Goal: Task Accomplishment & Management: Manage account settings

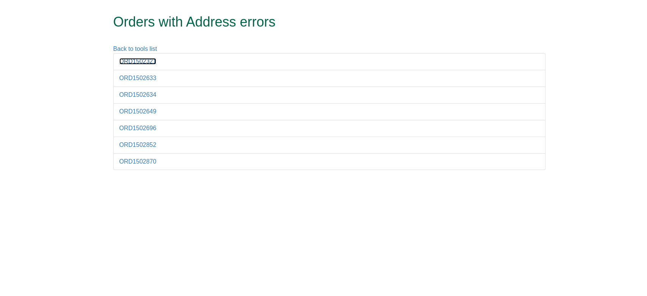
click at [144, 63] on link "ORD1502321" at bounding box center [137, 61] width 37 height 6
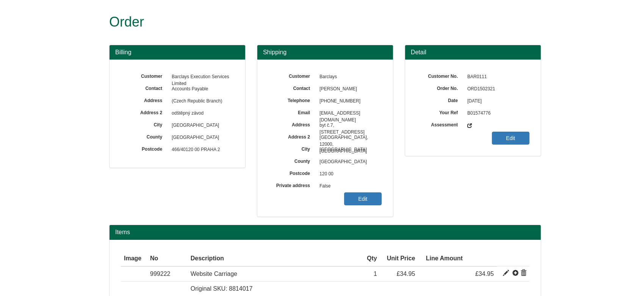
click at [482, 87] on span "ORD1502321" at bounding box center [497, 89] width 66 height 12
copy span "ORD1502321"
click at [365, 209] on div "Customer Barclays Contact [PERSON_NAME] Telephone [PHONE_NUMBER] Email [EMAIL_A…" at bounding box center [325, 138] width 136 height 157
click at [356, 196] on link "Edit" at bounding box center [363, 198] width 38 height 13
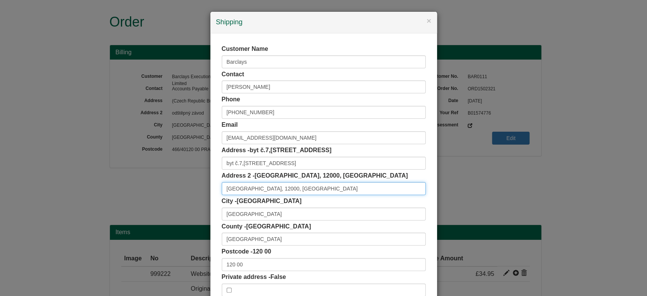
drag, startPoint x: 261, startPoint y: 189, endPoint x: 317, endPoint y: 193, distance: 56.7
click at [317, 193] on input "Prague, 12000, Czech Republic" at bounding box center [324, 188] width 204 height 13
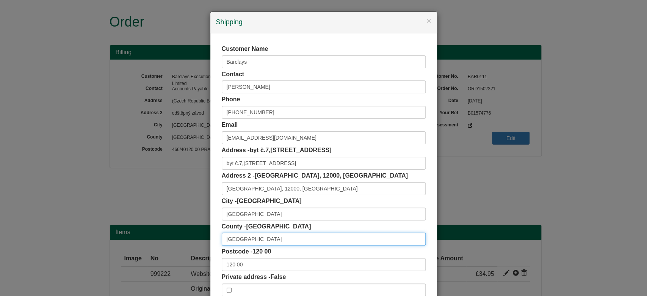
drag, startPoint x: 257, startPoint y: 239, endPoint x: 155, endPoint y: 250, distance: 102.6
click at [155, 250] on div "× Shipping Customer Name Barclays Contact Sushant Vintoo Kumar Phone +420 60809…" at bounding box center [323, 148] width 647 height 296
paste input "Czech Republic"
type input "Czech Republic"
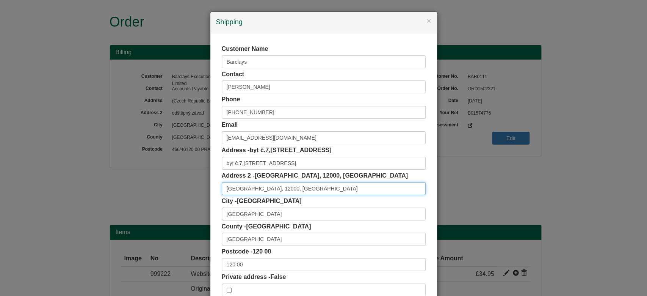
drag, startPoint x: 306, startPoint y: 186, endPoint x: 134, endPoint y: 199, distance: 172.3
click at [134, 199] on div "× Shipping Customer Name Barclays Contact Sushant Vintoo Kumar Phone +420 60809…" at bounding box center [323, 148] width 647 height 296
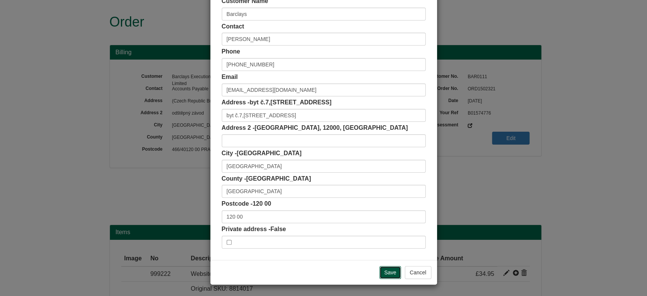
click at [390, 272] on input "Save" at bounding box center [391, 272] width 22 height 13
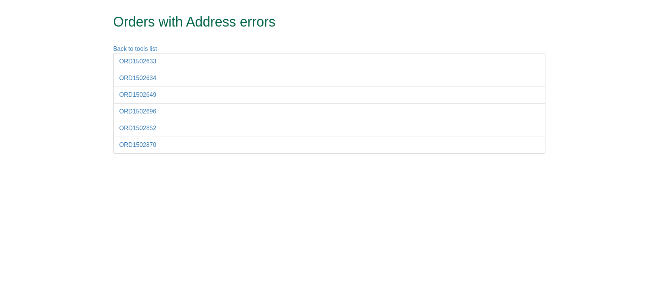
click at [128, 56] on li "ORD1502633" at bounding box center [329, 61] width 432 height 17
click at [133, 61] on link "ORD1502633" at bounding box center [137, 61] width 37 height 6
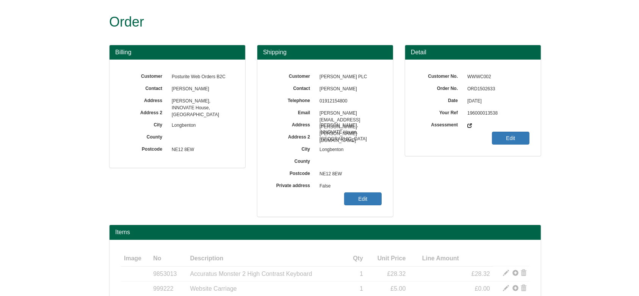
click at [469, 84] on span "ORD1502633" at bounding box center [497, 89] width 66 height 12
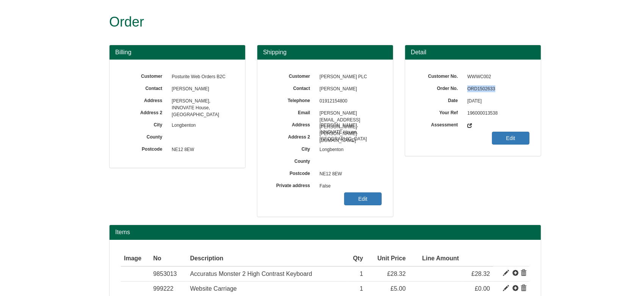
copy span "ORD1502633"
click at [353, 202] on link "Edit" at bounding box center [363, 198] width 38 height 13
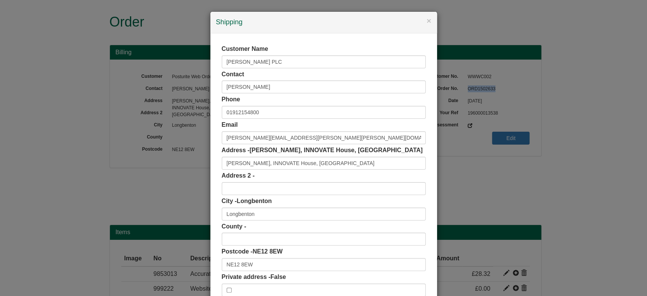
scroll to position [48, 0]
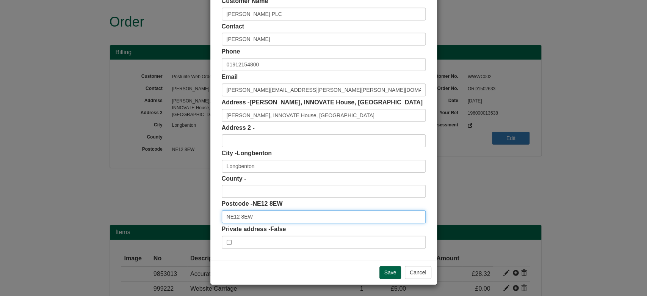
click at [257, 215] on input "NE12 8EW" at bounding box center [324, 216] width 204 height 13
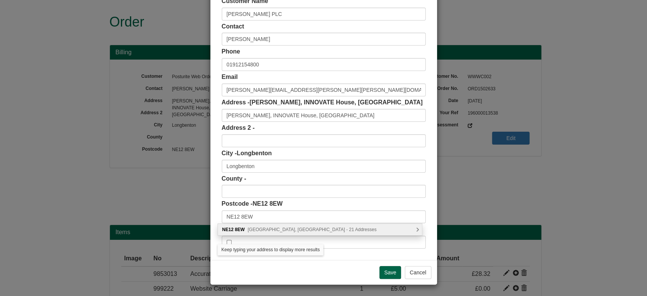
click at [270, 231] on span "Balliol Business Park, Newcastle upon Tyne - 21 Addresses" at bounding box center [312, 229] width 129 height 5
type input "NE12 8EW"
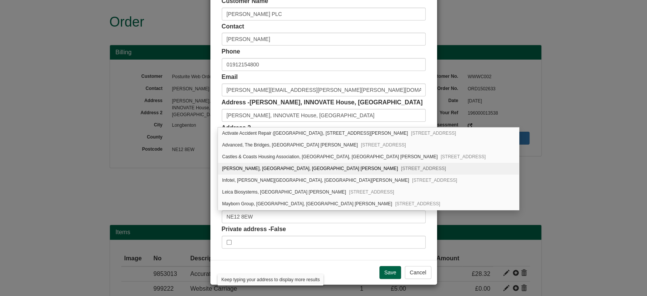
click at [259, 167] on div "Greggs, Innovate House, Balliol Business Park Benton Lane Newcastle upon Tyne, …" at bounding box center [368, 169] width 301 height 12
type input "Greggs"
type input "Innovate House, Balliol Business Park, Benton Lane"
type input "Newcastle upon Tyne"
type input "Tyne and Wear"
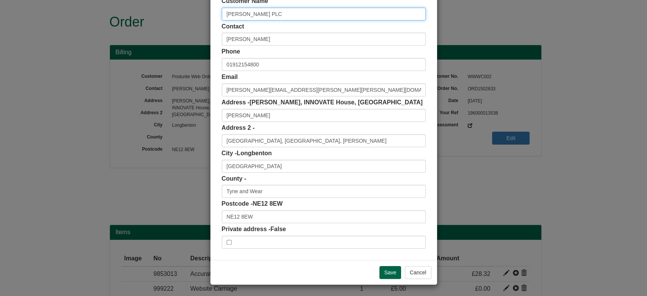
drag, startPoint x: 268, startPoint y: 11, endPoint x: 163, endPoint y: 2, distance: 104.7
click at [163, 2] on div "× Shipping Customer Name GREGGS PLC Contact Adam McManus Phone 01912154800 Emai…" at bounding box center [323, 148] width 647 height 296
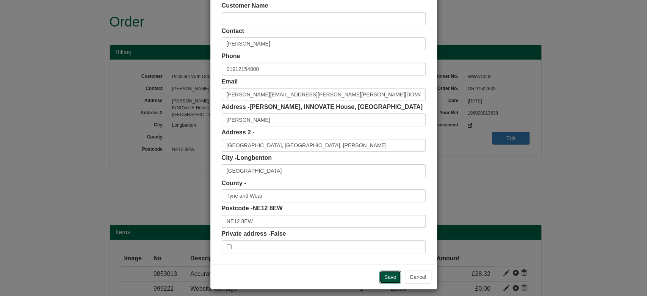
click at [388, 279] on input "Save" at bounding box center [391, 276] width 22 height 13
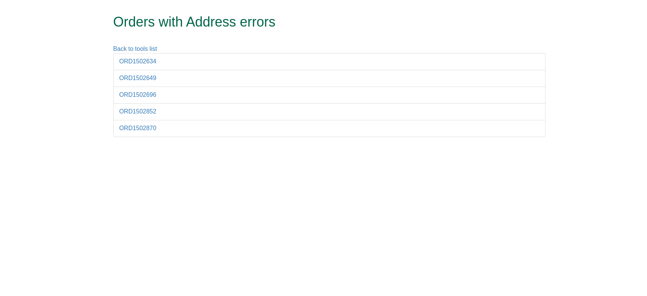
click at [143, 66] on li "ORD1502634" at bounding box center [329, 61] width 432 height 17
click at [140, 62] on link "ORD1502634" at bounding box center [137, 61] width 37 height 6
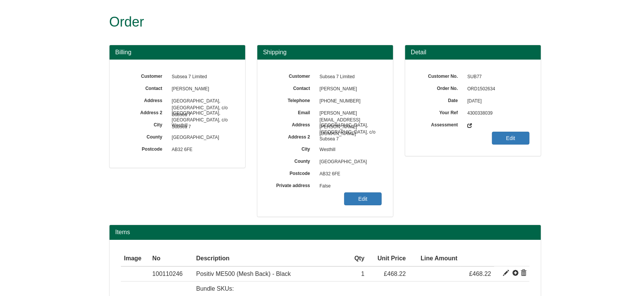
click at [485, 91] on span "ORD1502634" at bounding box center [497, 89] width 66 height 12
copy span "ORD1502634"
click at [370, 198] on link "Edit" at bounding box center [363, 198] width 38 height 13
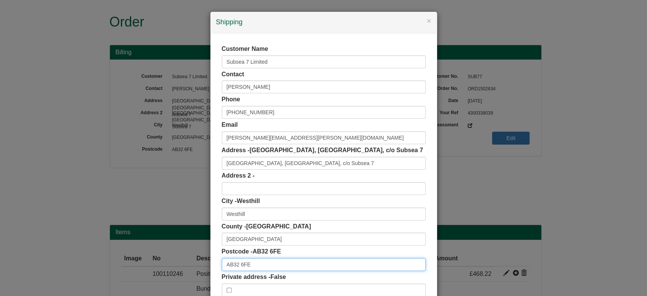
drag, startPoint x: 260, startPoint y: 265, endPoint x: 110, endPoint y: 276, distance: 150.9
click at [110, 276] on div "× Shipping Customer Name Subsea 7 Limited Contact Jessica Walker Phone +4412242…" at bounding box center [323, 148] width 647 height 296
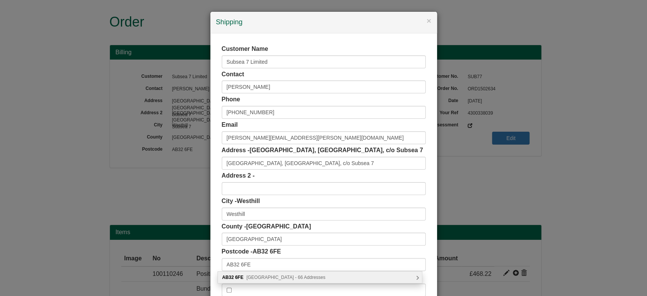
click at [274, 276] on span "Prospect Road, Westhill - 66 Addresses" at bounding box center [285, 277] width 79 height 5
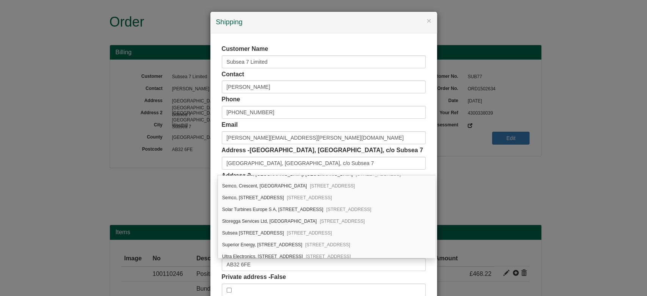
scroll to position [694, 0]
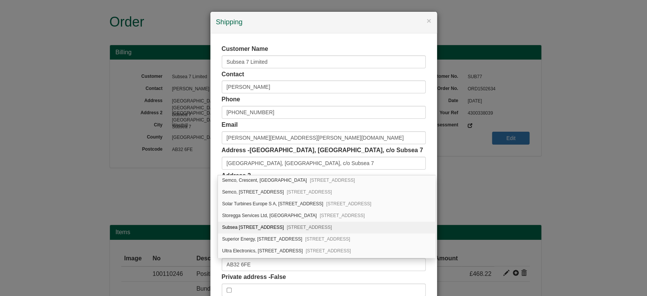
click at [399, 224] on div "Subsea 7, Prospect Road Arnhall Business Park, Westhill, AB32 6FE" at bounding box center [326, 227] width 217 height 12
type input "Subsea 7"
type input "Prospect Road, Arnhall Business Park"
type input "Aberdeenshire"
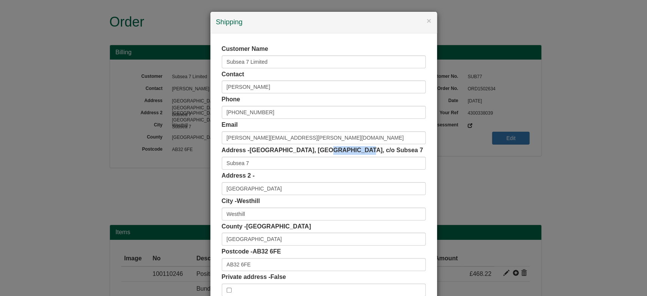
drag, startPoint x: 315, startPoint y: 151, endPoint x: 352, endPoint y: 150, distance: 36.4
click at [352, 150] on span "Arnhall Business Park, East Campus, c/o Subsea 7" at bounding box center [337, 150] width 174 height 6
copy span "East Campus"
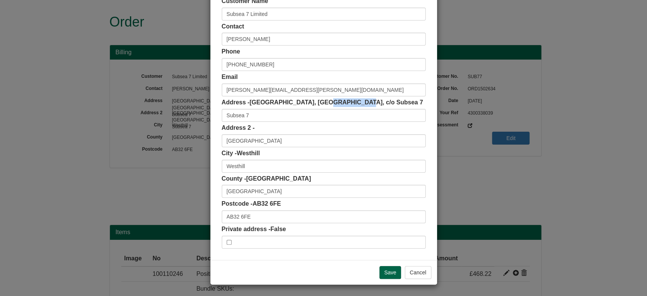
scroll to position [0, 0]
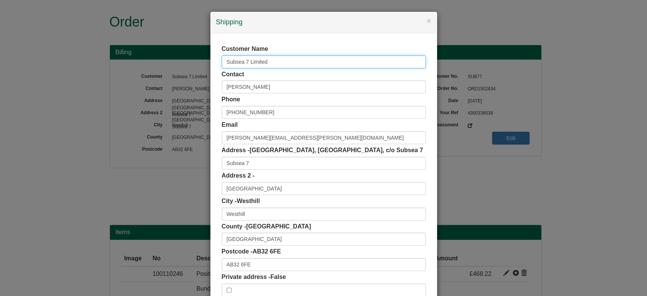
drag, startPoint x: 297, startPoint y: 61, endPoint x: 140, endPoint y: 75, distance: 157.6
click at [140, 75] on div "× Shipping Customer Name Subsea 7 Limited Contact Jessica Walker Phone +4412242…" at bounding box center [323, 148] width 647 height 296
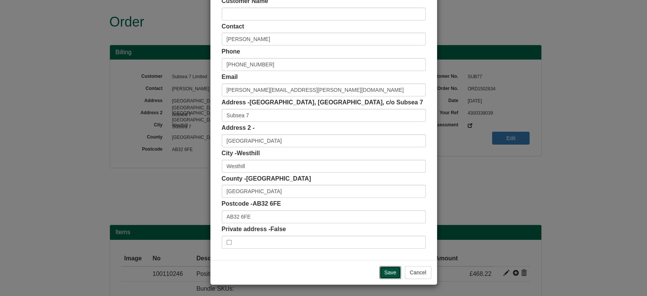
click at [386, 271] on input "Save" at bounding box center [391, 272] width 22 height 13
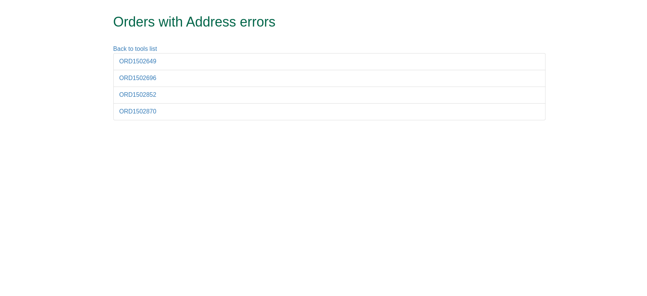
click at [140, 65] on li "ORD1502649" at bounding box center [329, 61] width 432 height 17
click at [137, 63] on link "ORD1502649" at bounding box center [137, 61] width 37 height 6
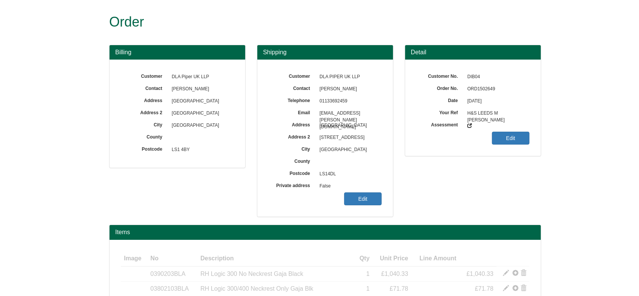
click at [476, 89] on span "ORD1502649" at bounding box center [497, 89] width 66 height 12
copy span "ORD1502649"
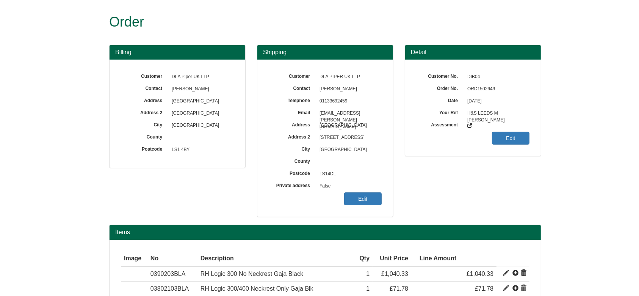
click at [369, 206] on div "Customer DLA PIPER UK LLP Contact Mark Nuttall Telephone 01133692459 Email mark…" at bounding box center [325, 138] width 136 height 157
click at [364, 201] on link "Edit" at bounding box center [363, 198] width 38 height 13
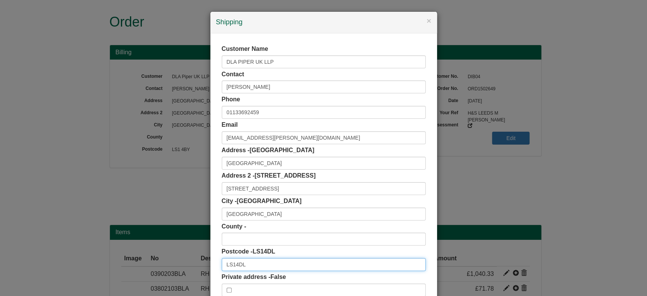
click at [232, 265] on input "LS14DL" at bounding box center [324, 264] width 204 height 13
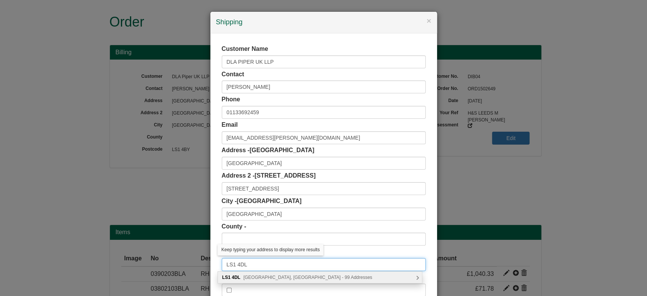
type input "LS1 4DL"
click at [262, 280] on div "LS1 4DL Wellington Street, Leeds - 99 Addresses" at bounding box center [320, 276] width 204 height 11
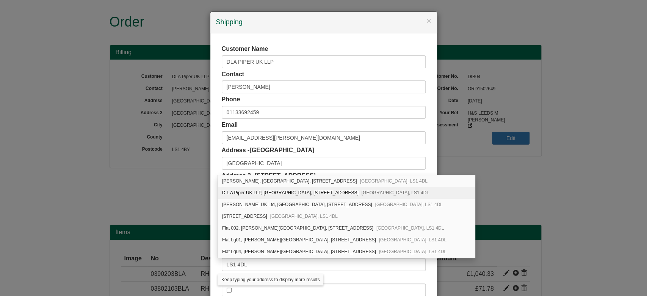
click at [338, 195] on div "D L A Piper UK LLP, City Square House, 11 Wellington Street Leeds, LS1 4DL" at bounding box center [346, 193] width 257 height 12
type input "D L A Piper UK LLP"
type input "City Square House, 11 Wellington Street"
type input "West Yorkshire"
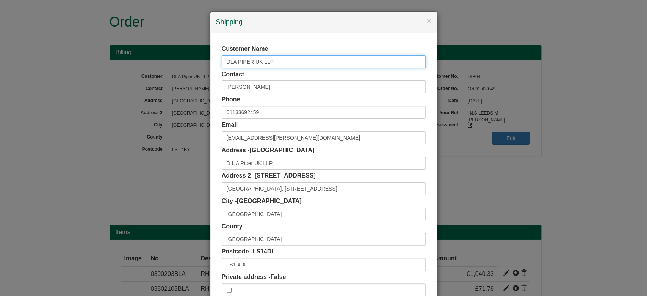
drag, startPoint x: 280, startPoint y: 59, endPoint x: 152, endPoint y: 58, distance: 128.2
click at [152, 58] on div "× Shipping Customer Name DLA PIPER UK LLP Contact Mark Nuttall Phone 0113369245…" at bounding box center [323, 148] width 647 height 296
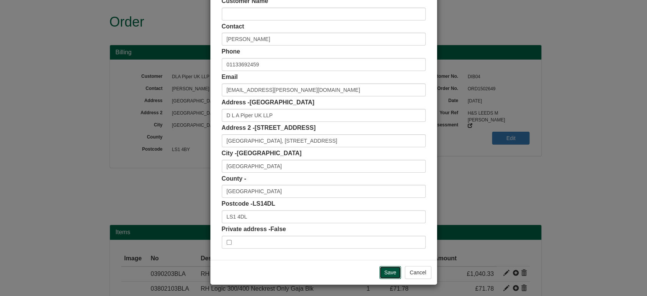
click at [380, 271] on input "Save" at bounding box center [391, 272] width 22 height 13
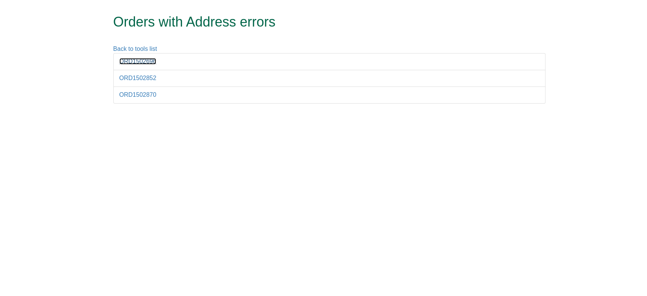
click at [138, 58] on link "ORD1502696" at bounding box center [137, 61] width 37 height 6
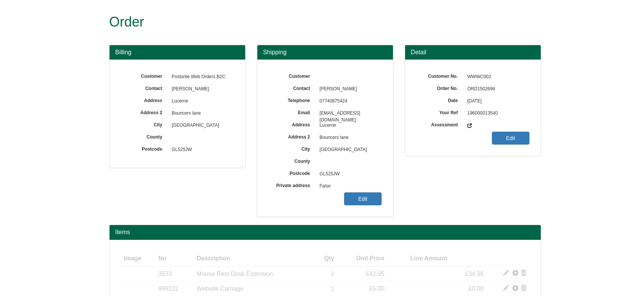
click at [480, 91] on span "ORD1502696" at bounding box center [497, 89] width 66 height 12
copy span "ORD1502696"
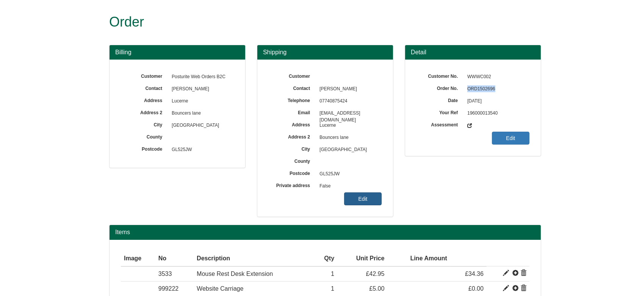
click at [361, 198] on link "Edit" at bounding box center [363, 198] width 38 height 13
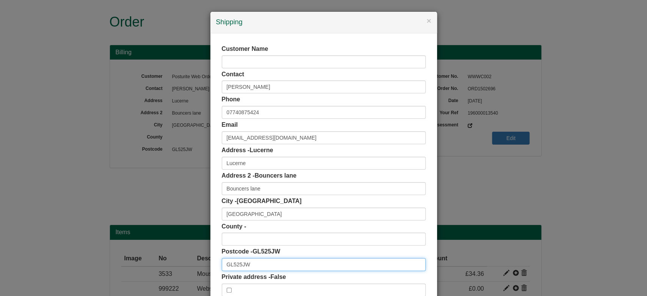
click at [235, 266] on input "GL525JW" at bounding box center [324, 264] width 204 height 13
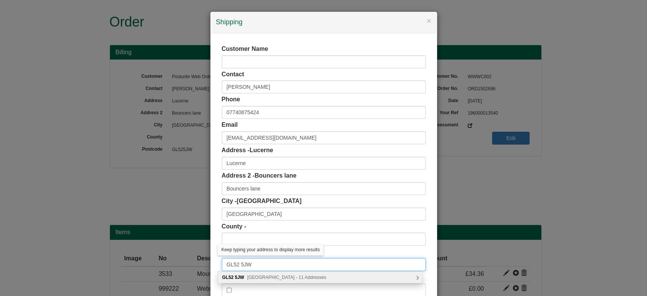
type input "GL52 5JW"
click at [265, 279] on span "Bouncers Lane, Cheltenham - 11 Addresses" at bounding box center [286, 277] width 79 height 5
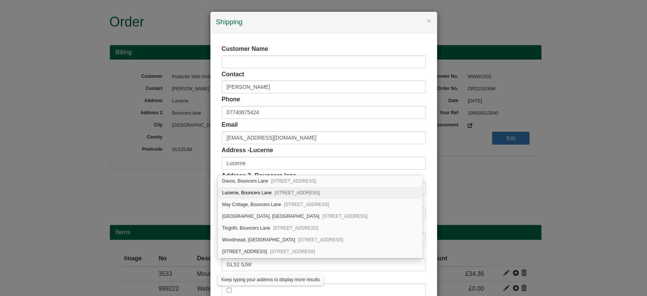
click at [298, 190] on span "Cheltenham, GL52 5JW" at bounding box center [297, 192] width 45 height 5
type input "Bouncers Lane"
type input "Gloucestershire"
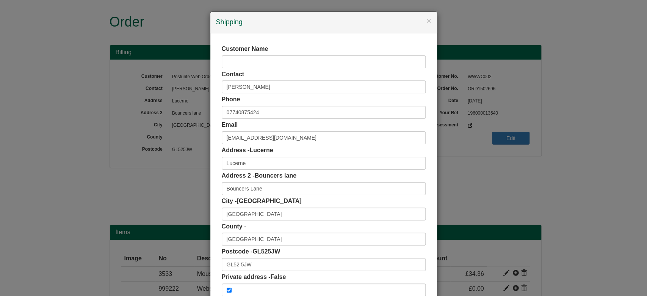
click at [255, 153] on span "Lucerne" at bounding box center [262, 150] width 24 height 6
click at [257, 157] on input "Lucerne" at bounding box center [324, 163] width 204 height 13
click at [262, 187] on input "Bouncers Lane" at bounding box center [324, 188] width 204 height 13
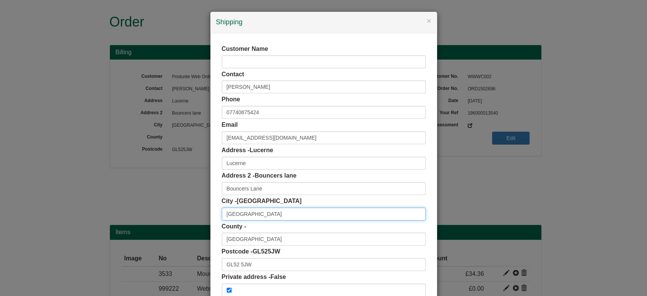
click at [271, 217] on input "Cheltenham" at bounding box center [324, 213] width 204 height 13
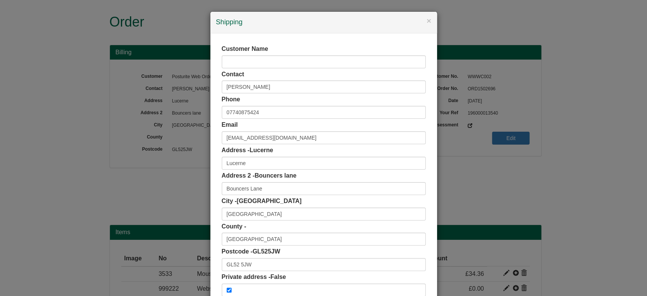
click at [268, 230] on div "County - Gloucestershire" at bounding box center [324, 234] width 204 height 24
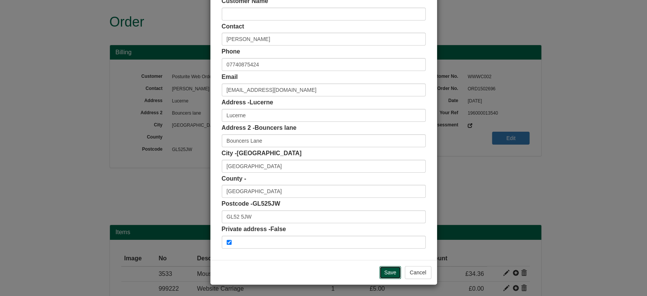
click at [386, 274] on input "Save" at bounding box center [391, 272] width 22 height 13
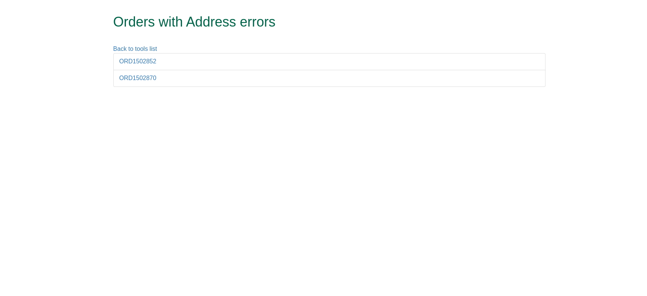
click at [140, 65] on li "ORD1502852" at bounding box center [329, 61] width 432 height 17
click at [130, 59] on link "ORD1502852" at bounding box center [137, 61] width 37 height 6
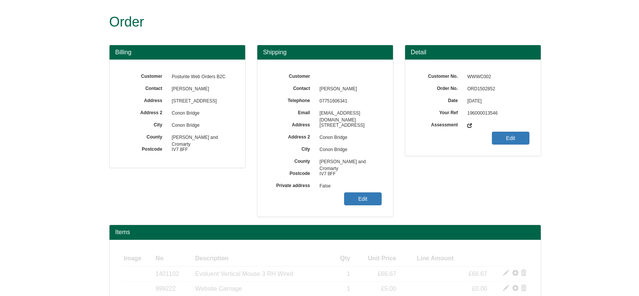
click at [479, 89] on span "ORD1502852" at bounding box center [497, 89] width 66 height 12
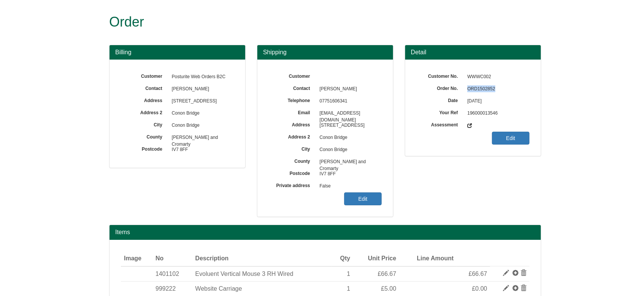
click at [479, 89] on span "ORD1502852" at bounding box center [497, 89] width 66 height 12
copy span "ORD1502852"
click at [351, 191] on span "False" at bounding box center [349, 186] width 66 height 12
click at [352, 193] on link "Edit" at bounding box center [363, 198] width 38 height 13
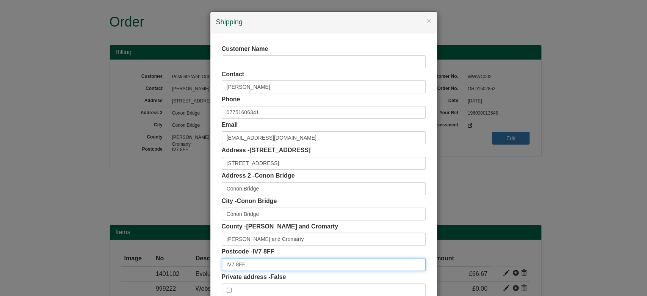
drag, startPoint x: 261, startPoint y: 263, endPoint x: 102, endPoint y: 274, distance: 159.6
click at [102, 274] on div "× Shipping Customer Name Contact Michelle Lawrence Phone 07751606341 Email mich…" at bounding box center [323, 148] width 647 height 296
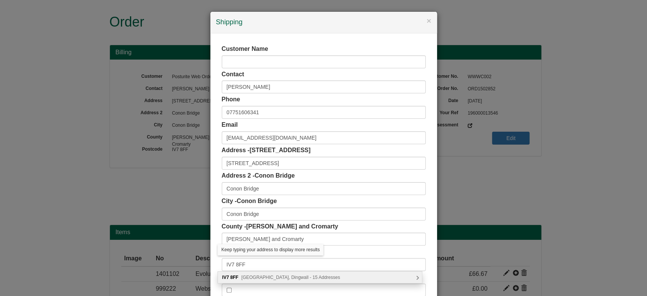
click at [237, 273] on div "IV7 8FF Willow Court, Dingwall - 15 Addresses" at bounding box center [320, 276] width 204 height 11
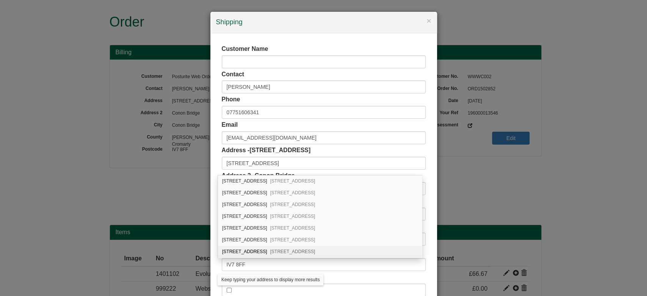
click at [356, 251] on div "7 Willow Court Conon Bridge, Dingwall, IV7 8FF" at bounding box center [320, 252] width 204 height 12
type input "Dingwall"
type input "Highland"
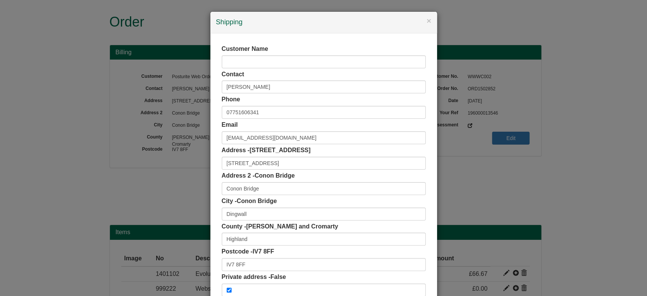
scroll to position [48, 0]
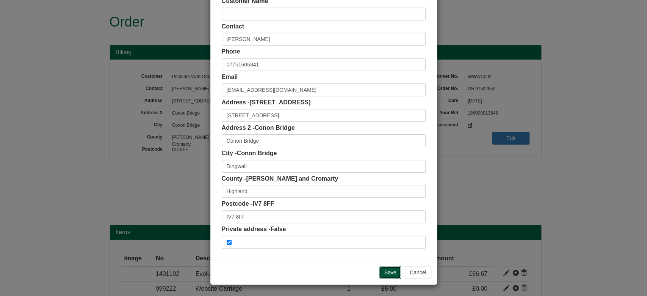
click at [384, 270] on input "Save" at bounding box center [391, 272] width 22 height 13
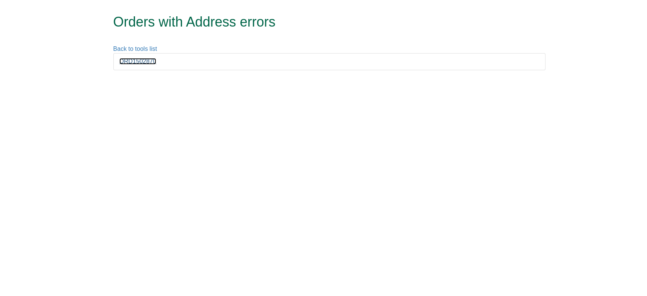
click at [140, 61] on link "ORD1502870" at bounding box center [137, 61] width 37 height 6
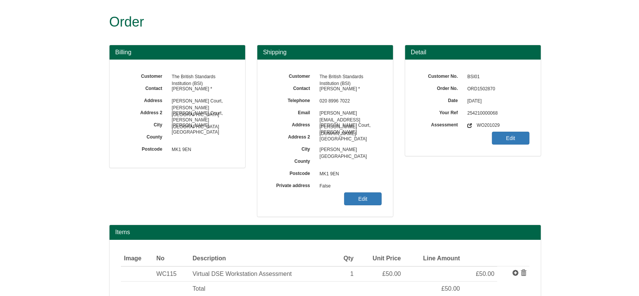
click at [480, 91] on span "ORD1502870" at bounding box center [497, 89] width 66 height 12
copy span "ORD1502870"
click at [358, 199] on link "Edit" at bounding box center [363, 198] width 38 height 13
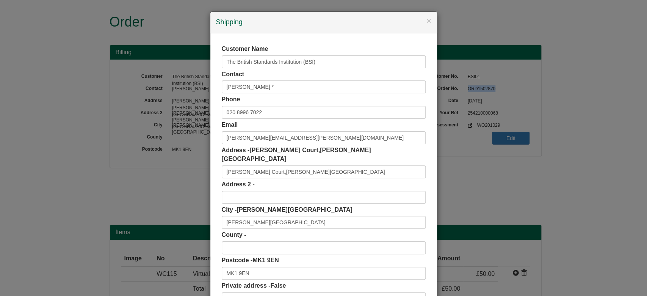
scroll to position [48, 0]
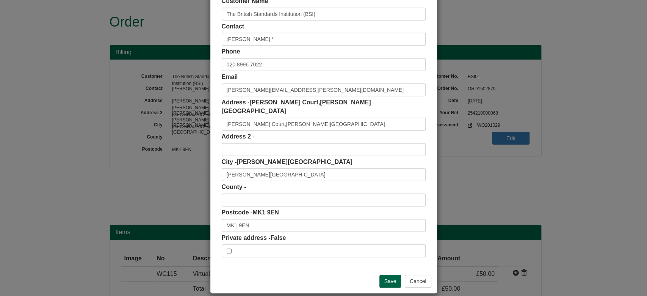
drag, startPoint x: 242, startPoint y: 223, endPoint x: 240, endPoint y: 219, distance: 4.9
click at [240, 219] on div "Customer Name The British Standards Institution (BSI) Contact [PERSON_NAME] * P…" at bounding box center [324, 127] width 204 height 260
drag, startPoint x: 252, startPoint y: 215, endPoint x: 182, endPoint y: 224, distance: 70.6
click at [182, 224] on div "× Shipping Customer Name The British Standards Institution (BSI) Contact [PERSO…" at bounding box center [323, 148] width 647 height 296
click at [292, 118] on input "[PERSON_NAME] Court,[PERSON_NAME][GEOGRAPHIC_DATA]" at bounding box center [324, 124] width 204 height 13
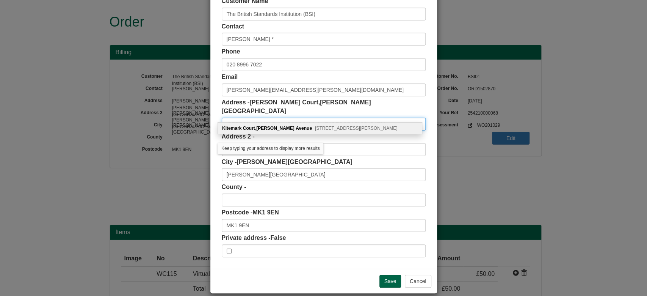
click at [261, 118] on input "[PERSON_NAME] Court,[PERSON_NAME][GEOGRAPHIC_DATA]" at bounding box center [324, 124] width 204 height 13
click at [296, 127] on b "Avenue" at bounding box center [304, 128] width 16 height 5
type input "B S I"
type input "Kitemark Court, [GEOGRAPHIC_DATA], [GEOGRAPHIC_DATA]"
type input "[GEOGRAPHIC_DATA]"
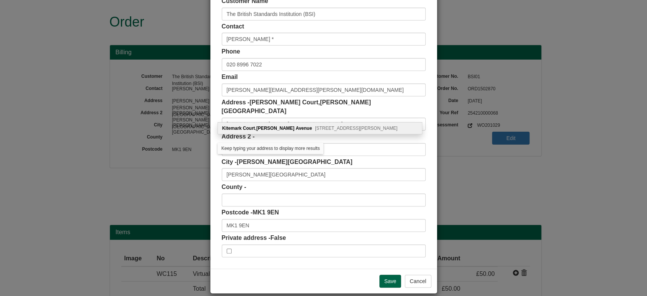
type input "MK5 8PP"
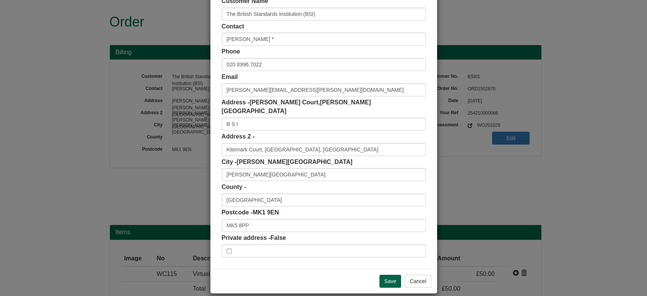
click at [277, 268] on div "Save Cancel" at bounding box center [323, 280] width 227 height 25
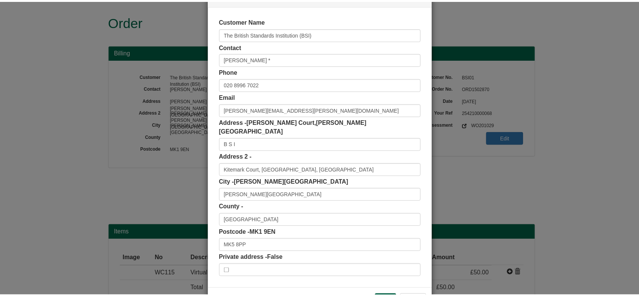
scroll to position [29, 0]
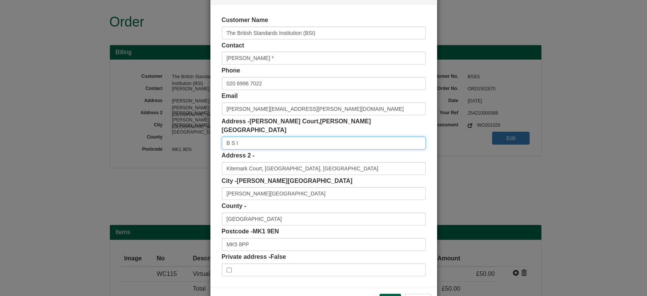
drag, startPoint x: 218, startPoint y: 130, endPoint x: 263, endPoint y: 134, distance: 44.6
click at [263, 137] on input "B S I" at bounding box center [324, 143] width 204 height 13
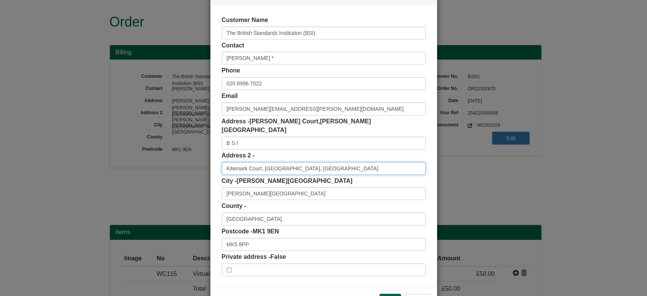
drag, startPoint x: 322, startPoint y: 164, endPoint x: 178, endPoint y: 173, distance: 143.6
click at [178, 173] on div "× Shipping Customer Name The British Standards Institution (BSI) Contact [PERSO…" at bounding box center [323, 148] width 647 height 296
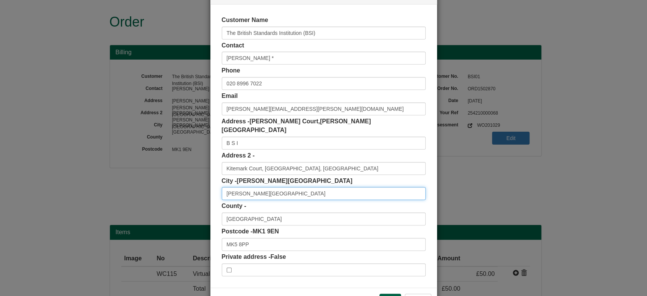
drag, startPoint x: 265, startPoint y: 186, endPoint x: 189, endPoint y: 188, distance: 76.2
click at [189, 188] on div "× Shipping Customer Name The British Standards Institution (BSI) Contact [PERSO…" at bounding box center [323, 148] width 647 height 296
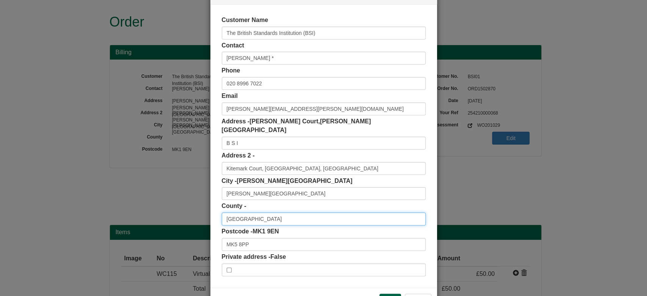
drag, startPoint x: 284, startPoint y: 214, endPoint x: 159, endPoint y: 208, distance: 125.7
click at [159, 208] on div "× Shipping Customer Name The British Standards Institution (BSI) Contact [PERSO…" at bounding box center [323, 148] width 647 height 296
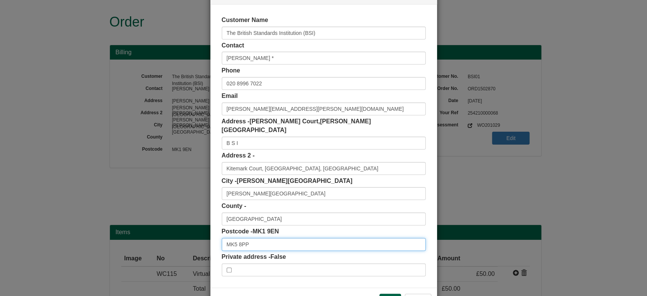
drag, startPoint x: 266, startPoint y: 235, endPoint x: 187, endPoint y: 237, distance: 79.6
click at [187, 237] on div "× Shipping Customer Name The British Standards Institution (BSI) Contact [PERSO…" at bounding box center [323, 148] width 647 height 296
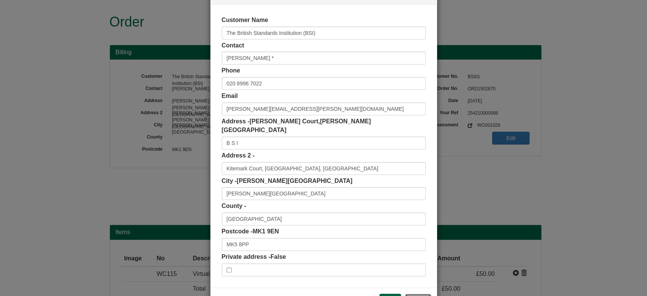
click at [414, 293] on button "Cancel" at bounding box center [418, 299] width 27 height 13
